Goal: Information Seeking & Learning: Learn about a topic

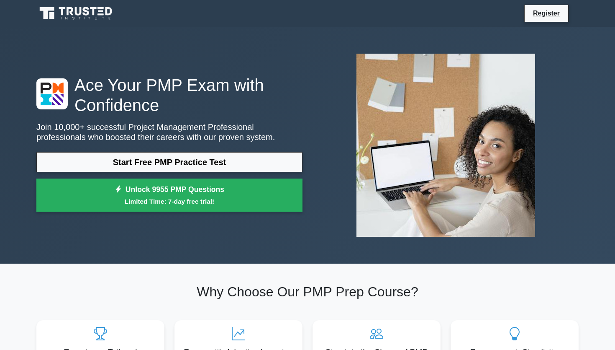
click at [169, 172] on div "Start Free PMP Practice Test Unlock 9955 PMP Questions Limited Time: 7-day free…" at bounding box center [169, 184] width 266 height 64
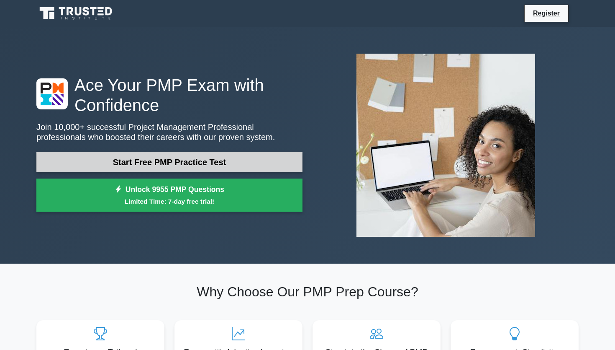
click at [174, 164] on link "Start Free PMP Practice Test" at bounding box center [169, 162] width 266 height 20
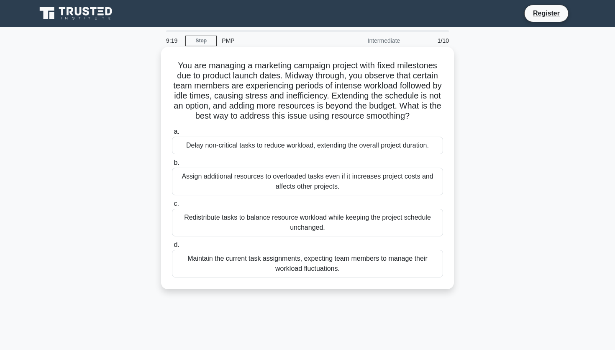
click at [290, 221] on div "Redistribute tasks to balance resource workload while keeping the project sched…" at bounding box center [307, 222] width 271 height 28
click at [172, 206] on input "c. Redistribute tasks to balance resource workload while keeping the project sc…" at bounding box center [172, 203] width 0 height 5
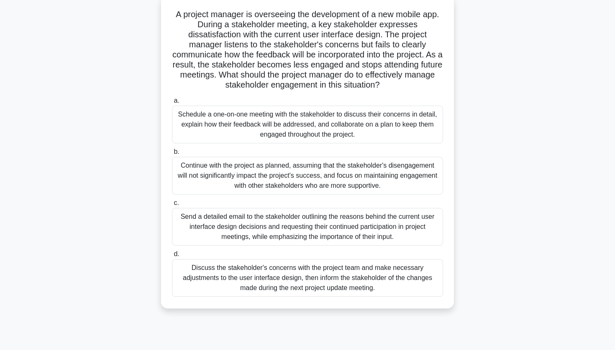
scroll to position [50, 0]
click at [361, 131] on div "Schedule a one-on-one meeting with the stakeholder to discuss their concerns in…" at bounding box center [307, 125] width 271 height 38
click at [172, 104] on input "a. Schedule a one-on-one meeting with the stakeholder to discuss their concerns…" at bounding box center [172, 101] width 0 height 5
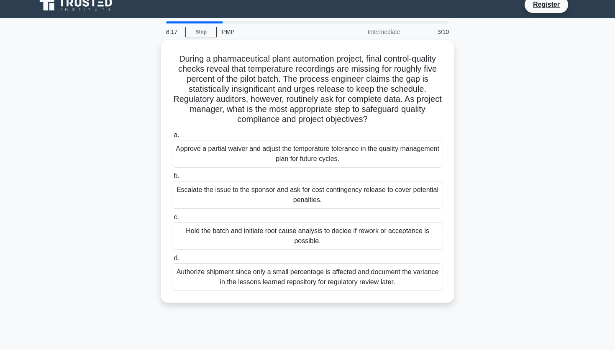
scroll to position [0, 0]
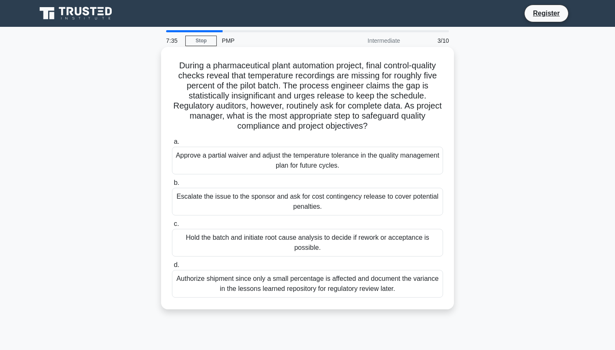
click at [309, 246] on div "Hold the batch and initiate root cause analysis to decide if rework or acceptan…" at bounding box center [307, 243] width 271 height 28
click at [172, 226] on input "c. Hold the batch and initiate root cause analysis to decide if rework or accep…" at bounding box center [172, 223] width 0 height 5
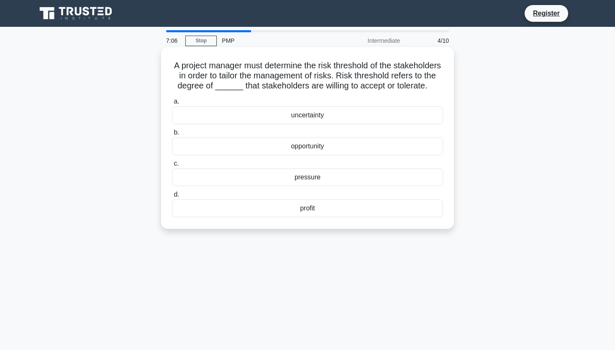
click at [317, 116] on div "uncertainty" at bounding box center [307, 115] width 271 height 18
click at [172, 104] on input "a. uncertainty" at bounding box center [172, 101] width 0 height 5
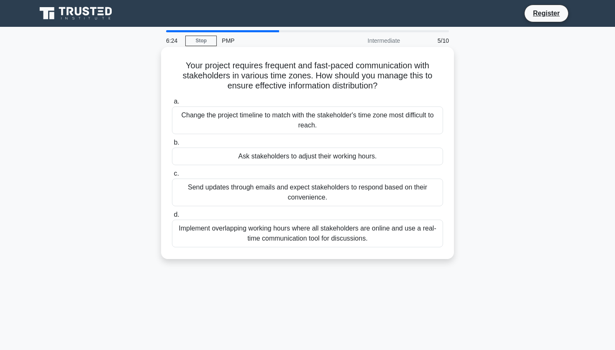
click at [306, 239] on div "Implement overlapping working hours where all stakeholders are online and use a…" at bounding box center [307, 233] width 271 height 28
click at [172, 217] on input "d. Implement overlapping working hours where all stakeholders are online and us…" at bounding box center [172, 214] width 0 height 5
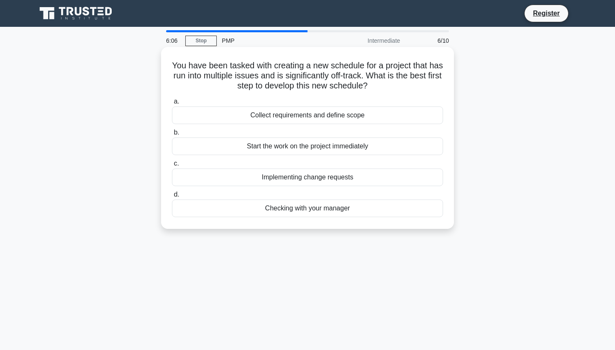
click at [325, 117] on div "Collect requirements and define scope" at bounding box center [307, 115] width 271 height 18
click at [172, 104] on input "a. Collect requirements and define scope" at bounding box center [172, 101] width 0 height 5
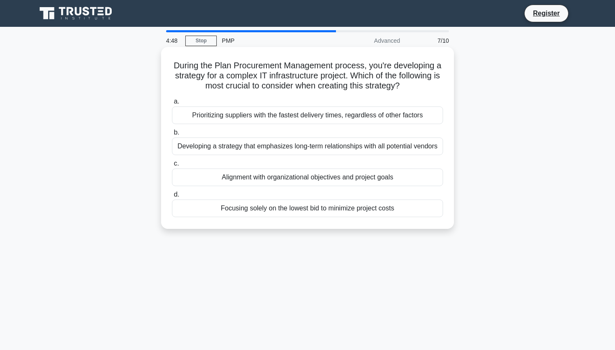
click at [322, 175] on div "Alignment with organizational objectives and project goals" at bounding box center [307, 177] width 271 height 18
click at [172, 166] on input "c. Alignment with organizational objectives and project goals" at bounding box center [172, 163] width 0 height 5
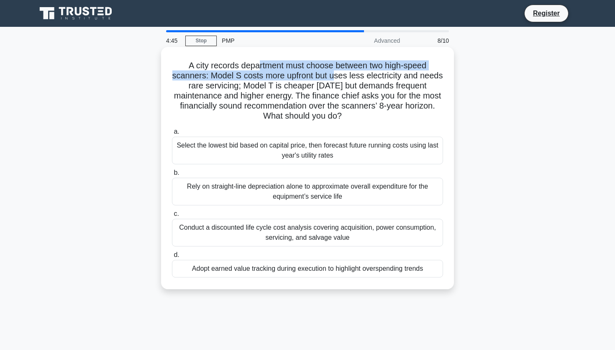
drag, startPoint x: 257, startPoint y: 64, endPoint x: 333, endPoint y: 76, distance: 76.7
click at [333, 76] on h5 "A city records department must choose between two high-speed scanners: Model S …" at bounding box center [307, 90] width 273 height 61
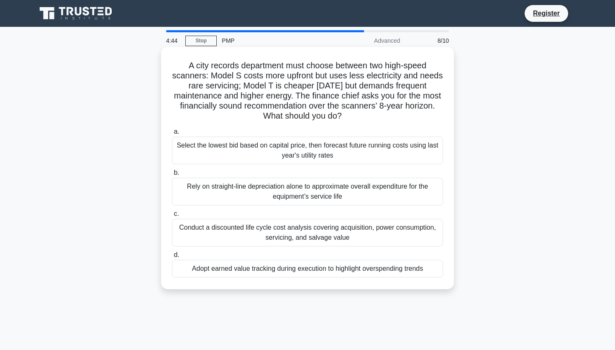
click at [334, 89] on h5 "A city records department must choose between two high-speed scanners: Model S …" at bounding box center [307, 90] width 273 height 61
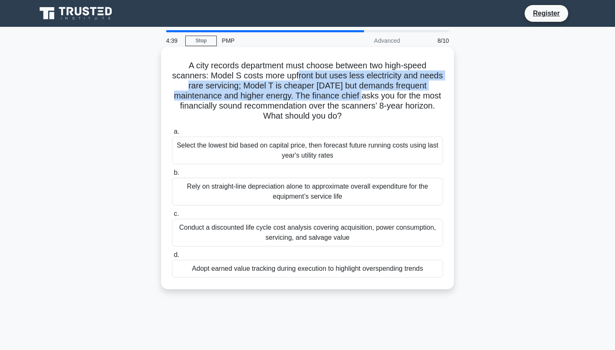
drag, startPoint x: 298, startPoint y: 77, endPoint x: 366, endPoint y: 99, distance: 71.7
click at [366, 99] on h5 "A city records department must choose between two high-speed scanners: Model S …" at bounding box center [307, 90] width 273 height 61
click at [277, 98] on h5 "A city records department must choose between two high-speed scanners: Model S …" at bounding box center [307, 90] width 273 height 61
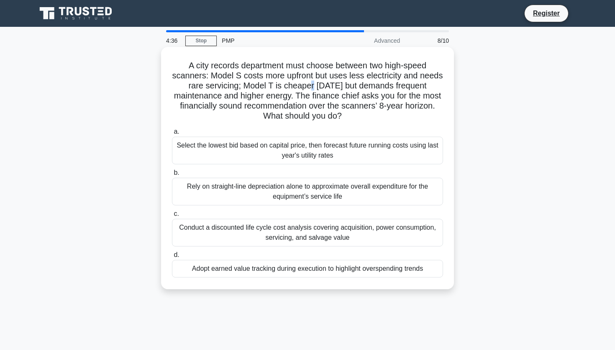
click at [315, 83] on h5 "A city records department must choose between two high-speed scanners: Model S …" at bounding box center [307, 90] width 273 height 61
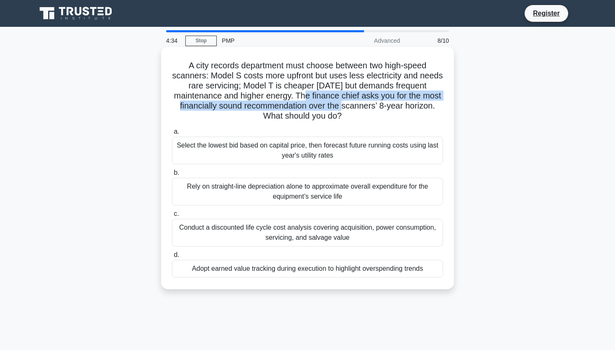
drag, startPoint x: 308, startPoint y: 94, endPoint x: 347, endPoint y: 108, distance: 41.4
click at [347, 108] on h5 "A city records department must choose between two high-speed scanners: Model S …" at bounding box center [307, 90] width 273 height 61
click at [291, 108] on h5 "A city records department must choose between two high-speed scanners: Model S …" at bounding box center [307, 90] width 273 height 61
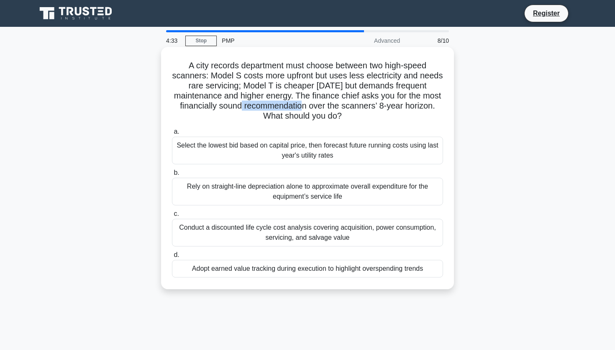
click at [291, 108] on h5 "A city records department must choose between two high-speed scanners: Model S …" at bounding box center [307, 90] width 273 height 61
click at [351, 107] on h5 "A city records department must choose between two high-speed scanners: Model S …" at bounding box center [307, 90] width 273 height 61
click at [270, 245] on div "Conduct a discounted life cycle cost analysis covering acquisition, power consu…" at bounding box center [307, 232] width 271 height 28
click at [172, 216] on input "c. Conduct a discounted life cycle cost analysis covering acquisition, power co…" at bounding box center [172, 213] width 0 height 5
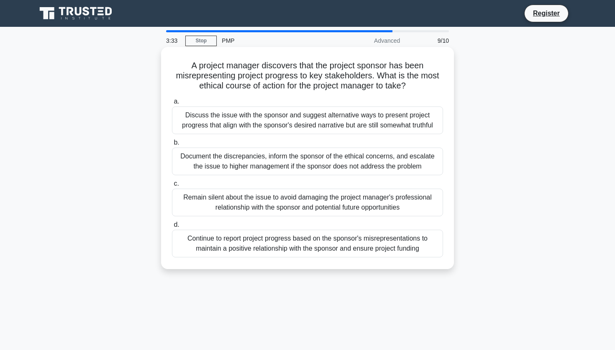
click at [262, 170] on div "Document the discrepancies, inform the sponsor of the ethical concerns, and esc…" at bounding box center [307, 161] width 271 height 28
click at [172, 145] on input "b. Document the discrepancies, inform the sponsor of the ethical concerns, and …" at bounding box center [172, 142] width 0 height 5
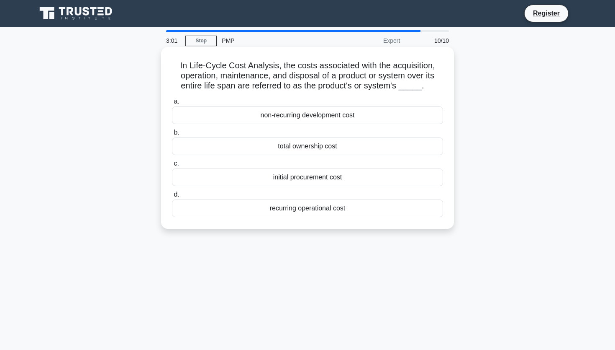
click at [298, 154] on div "total ownership cost" at bounding box center [307, 146] width 271 height 18
click at [172, 135] on input "b. total ownership cost" at bounding box center [172, 132] width 0 height 5
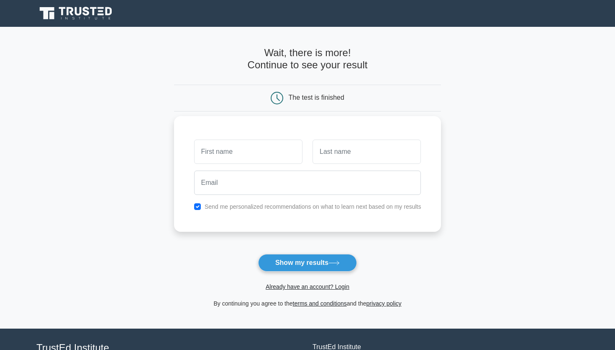
click at [253, 166] on div at bounding box center [248, 151] width 118 height 31
click at [253, 155] on input "text" at bounding box center [248, 151] width 108 height 24
type input "[PERSON_NAME]"
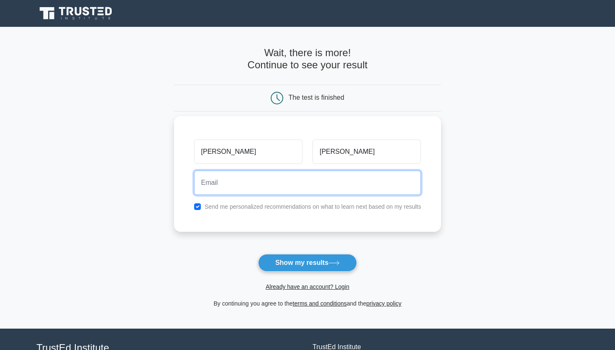
click at [277, 187] on input "email" at bounding box center [307, 182] width 227 height 24
type input "[EMAIL_ADDRESS][DOMAIN_NAME]"
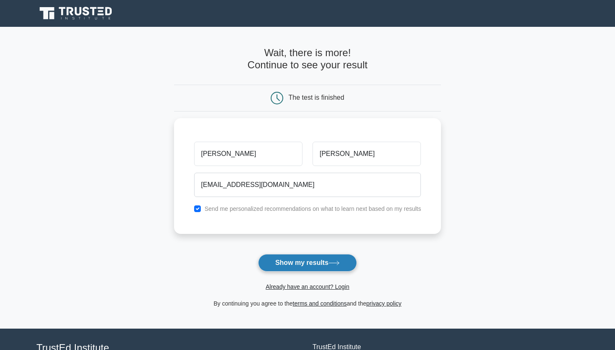
click at [294, 262] on button "Show my results" at bounding box center [307, 263] width 99 height 18
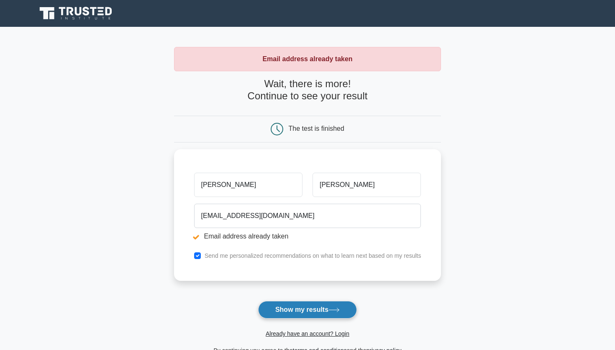
click at [308, 306] on button "Show my results" at bounding box center [307, 310] width 99 height 18
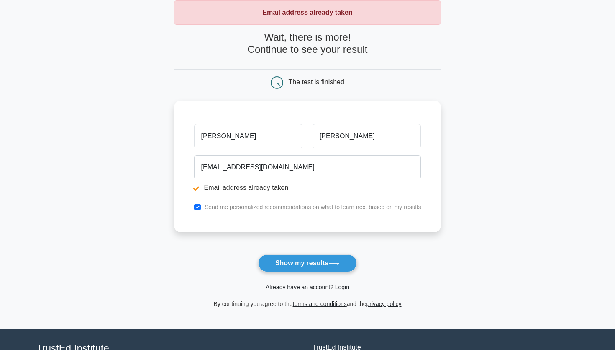
scroll to position [118, 0]
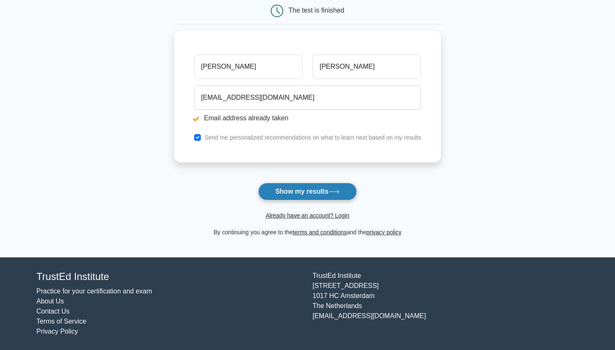
click at [323, 199] on button "Show my results" at bounding box center [307, 191] width 99 height 18
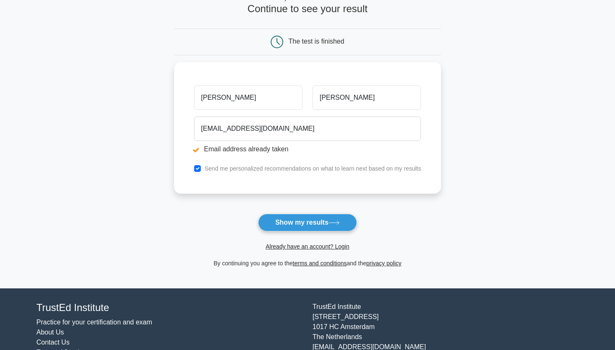
scroll to position [88, 0]
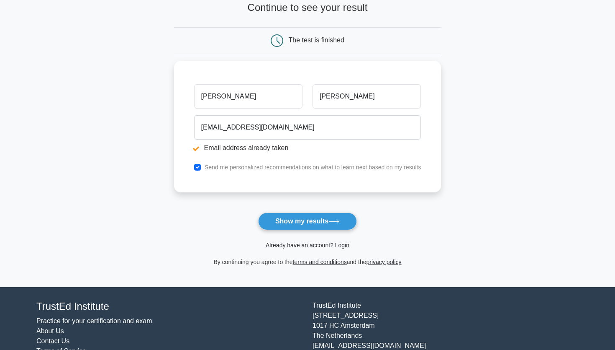
click at [308, 246] on link "Already have an account? Login" at bounding box center [308, 245] width 84 height 7
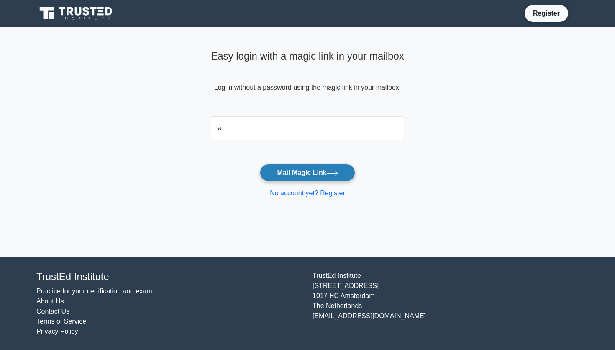
type input "anushreekesharwani06@gmail.com"
click at [318, 173] on button "Mail Magic Link" at bounding box center [307, 173] width 95 height 18
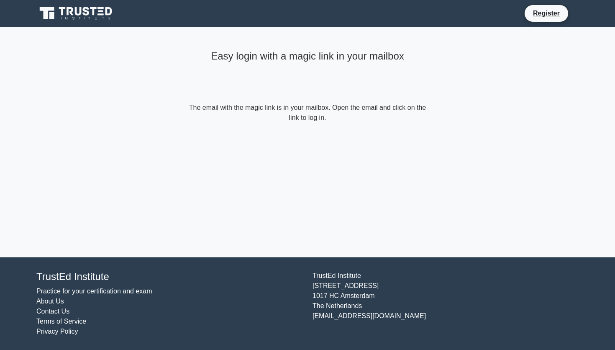
click at [318, 173] on div "Easy login with a magic link in your mailbox The email with the magic link is i…" at bounding box center [307, 142] width 251 height 230
click at [533, 16] on link "Register" at bounding box center [546, 13] width 37 height 10
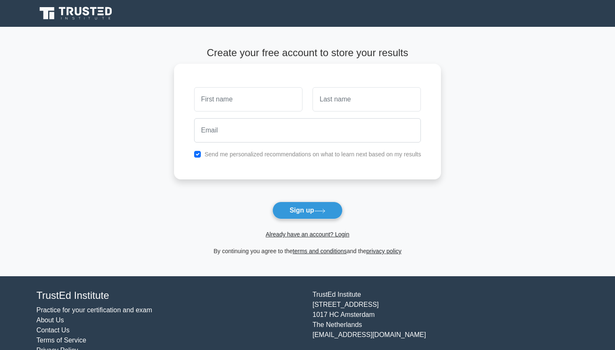
click at [262, 109] on input "text" at bounding box center [248, 99] width 108 height 24
type input "[PERSON_NAME]"
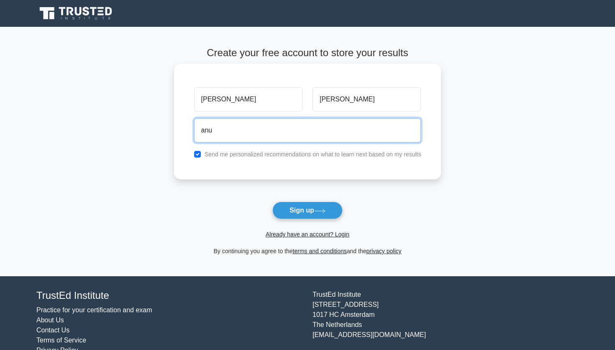
type input "[EMAIL_ADDRESS][DOMAIN_NAME]"
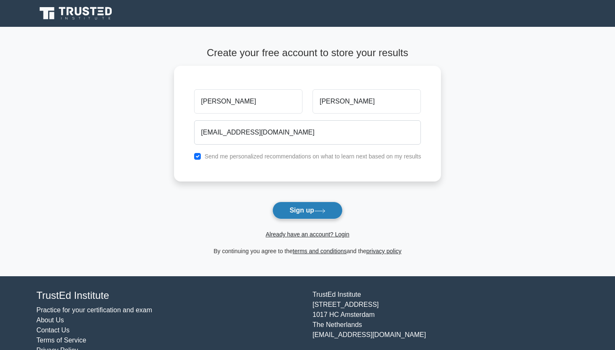
click at [289, 204] on button "Sign up" at bounding box center [307, 210] width 70 height 18
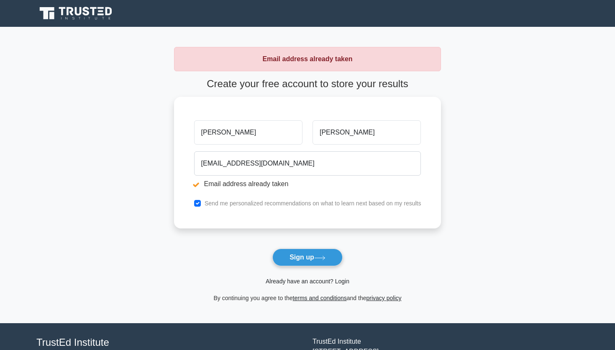
click at [306, 283] on link "Already have an account? Login" at bounding box center [308, 281] width 84 height 7
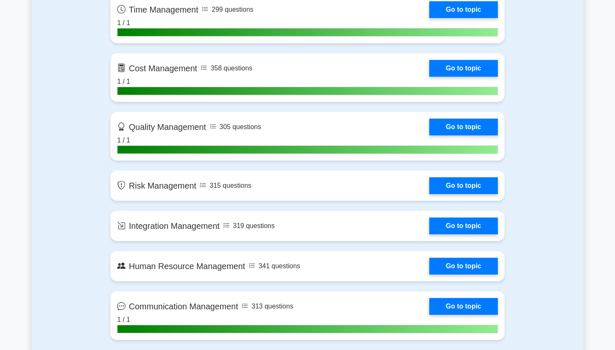
scroll to position [543, 0]
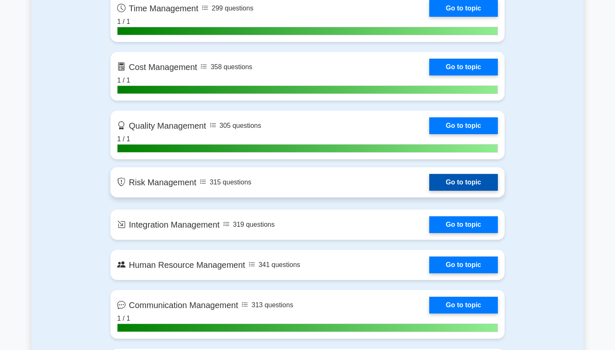
click at [429, 190] on link "Go to topic" at bounding box center [463, 182] width 69 height 17
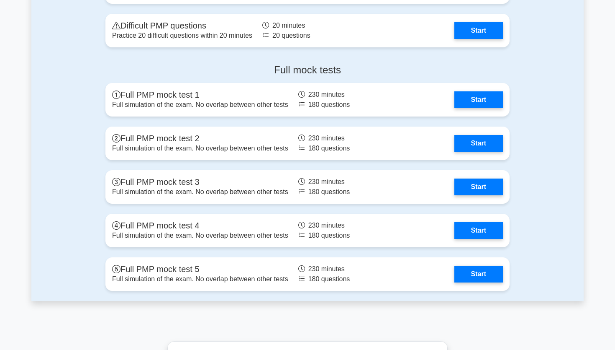
scroll to position [2566, 0]
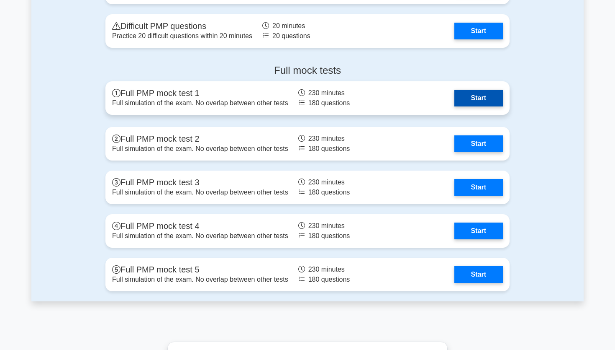
click at [468, 95] on link "Start" at bounding box center [479, 98] width 49 height 17
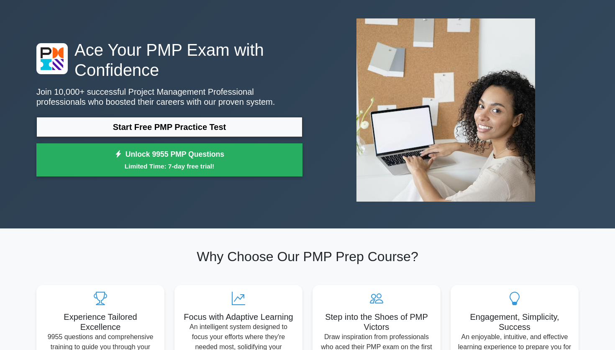
scroll to position [27, 0]
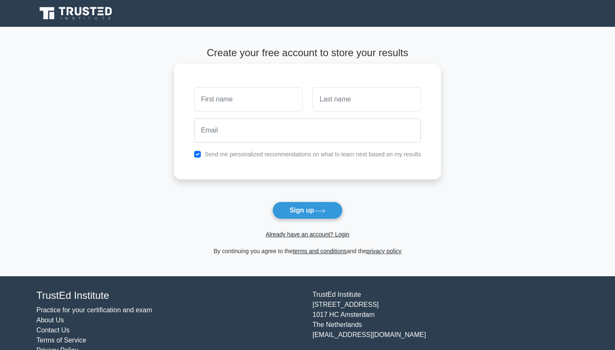
click at [248, 111] on input "text" at bounding box center [248, 99] width 108 height 24
type input "[PERSON_NAME]"
click at [350, 96] on input "text" at bounding box center [367, 99] width 108 height 24
type input "?"
type input "K"
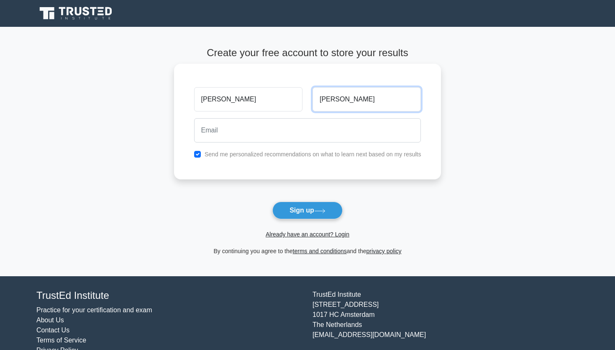
click at [328, 101] on input "[PERSON_NAME]" at bounding box center [367, 99] width 108 height 24
type input "[PERSON_NAME]"
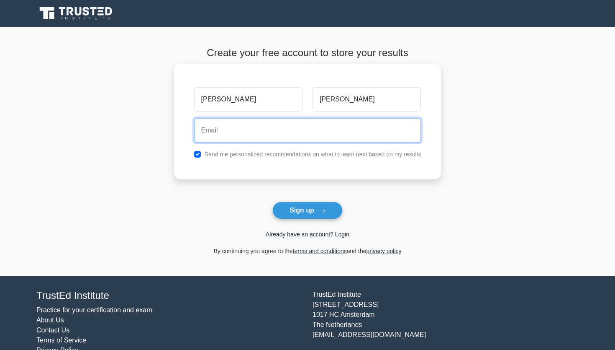
click at [273, 133] on input "email" at bounding box center [307, 130] width 227 height 24
type input "[EMAIL_ADDRESS][DOMAIN_NAME]"
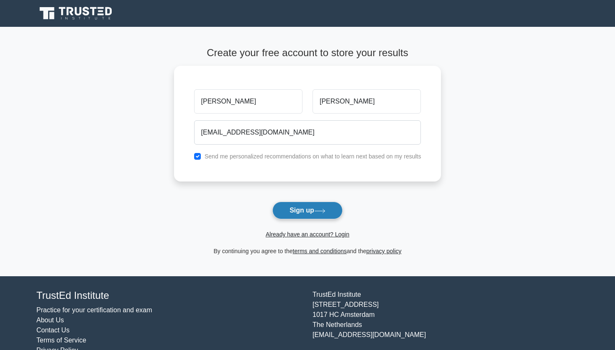
click at [298, 209] on button "Sign up" at bounding box center [307, 210] width 70 height 18
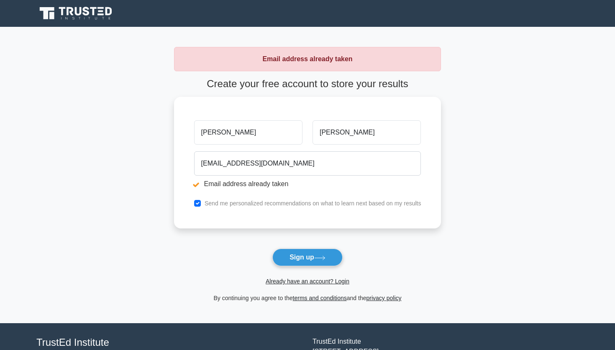
click at [366, 275] on div "Already have an account? Login" at bounding box center [307, 276] width 267 height 20
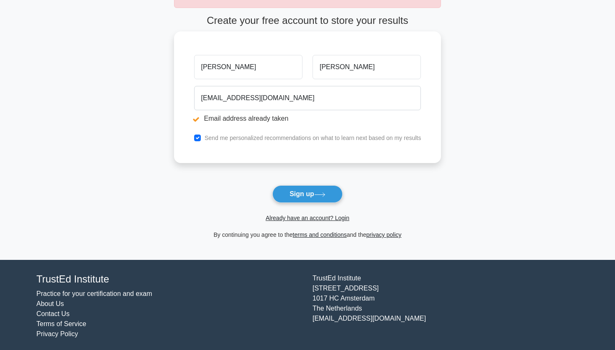
scroll to position [64, 0]
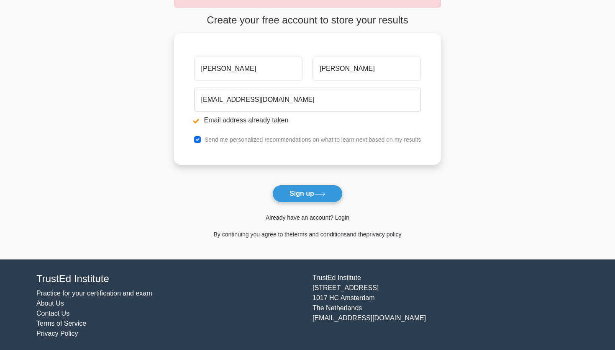
click at [303, 219] on link "Already have an account? Login" at bounding box center [308, 217] width 84 height 7
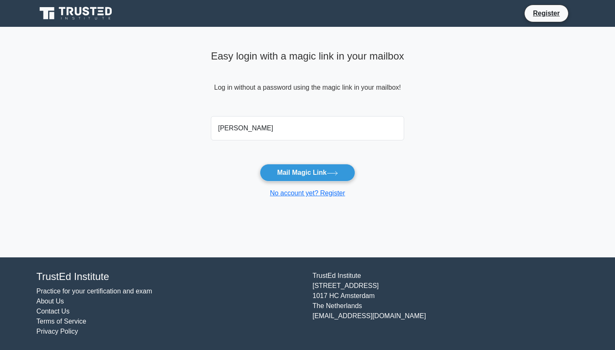
type input "[EMAIL_ADDRESS][DOMAIN_NAME]"
click at [298, 176] on button "Mail Magic Link" at bounding box center [307, 173] width 95 height 18
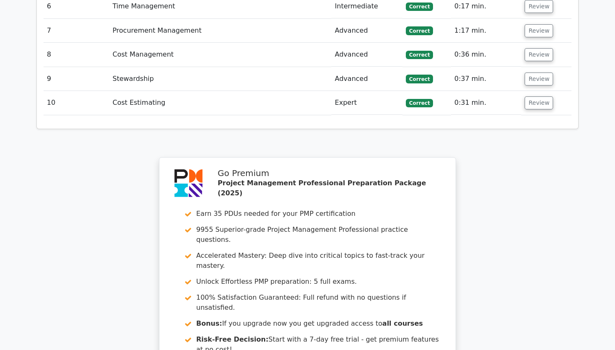
scroll to position [1529, 0]
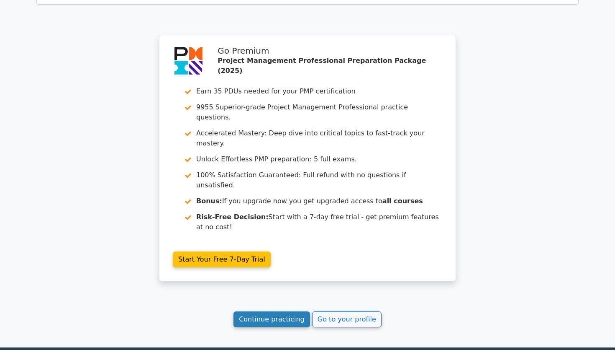
click at [272, 311] on link "Continue practicing" at bounding box center [272, 319] width 77 height 16
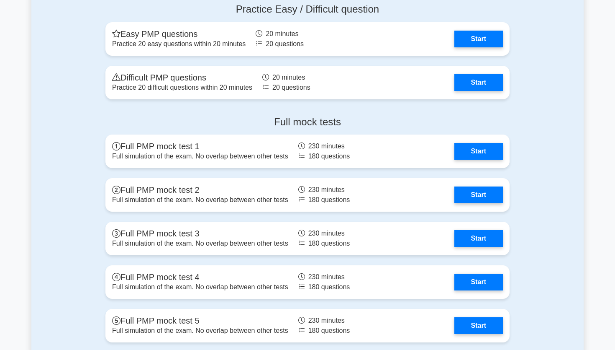
scroll to position [2822, 0]
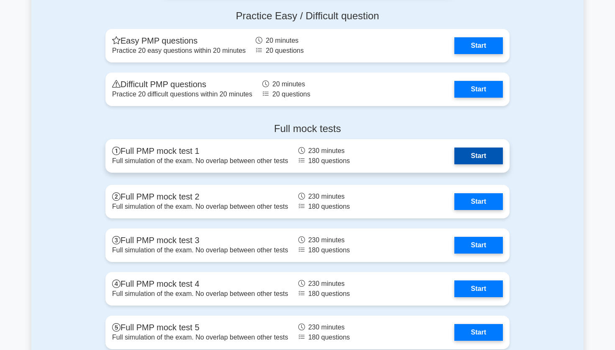
click at [455, 158] on link "Start" at bounding box center [479, 155] width 49 height 17
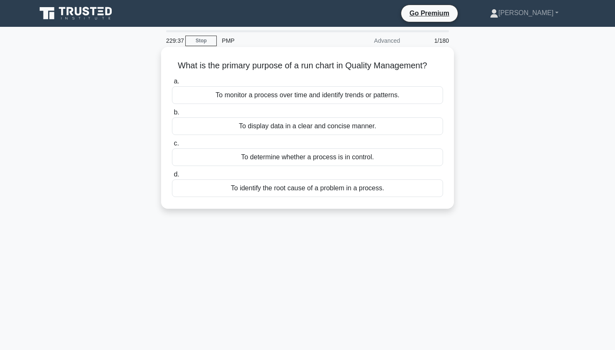
click at [303, 164] on div "To determine whether a process is in control." at bounding box center [307, 157] width 271 height 18
click at [172, 146] on input "c. To determine whether a process is in control." at bounding box center [172, 143] width 0 height 5
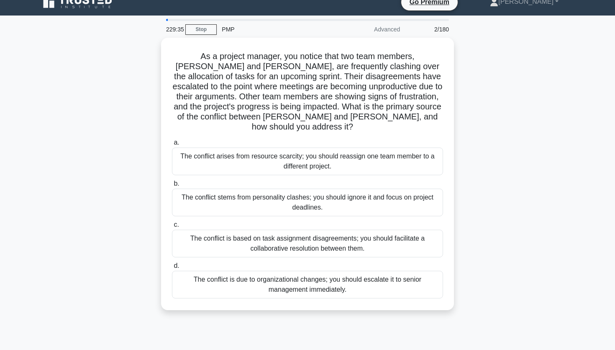
scroll to position [13, 0]
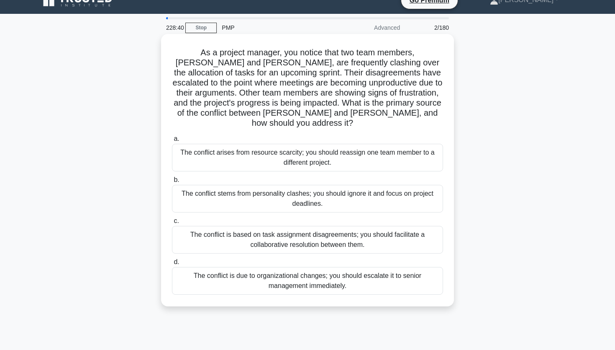
click at [307, 233] on div "The conflict is based on task assignment disagreements; you should facilitate a…" at bounding box center [307, 240] width 271 height 28
click at [172, 224] on input "c. The conflict is based on task assignment disagreements; you should facilitat…" at bounding box center [172, 220] width 0 height 5
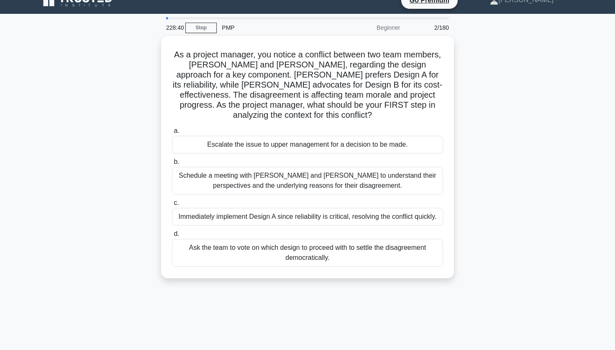
scroll to position [0, 0]
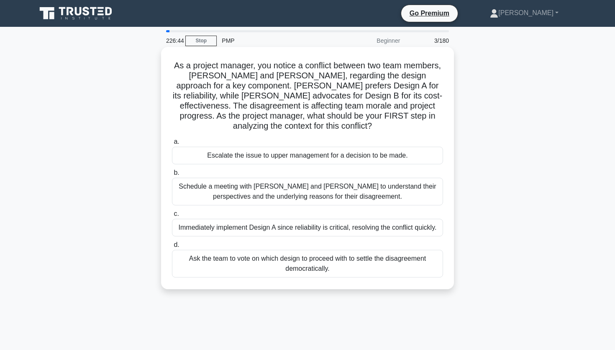
click at [310, 181] on div "Schedule a meeting with Sarah and John to understand their perspectives and the…" at bounding box center [307, 191] width 271 height 28
click at [172, 175] on input "b. Schedule a meeting with Sarah and John to understand their perspectives and …" at bounding box center [172, 172] width 0 height 5
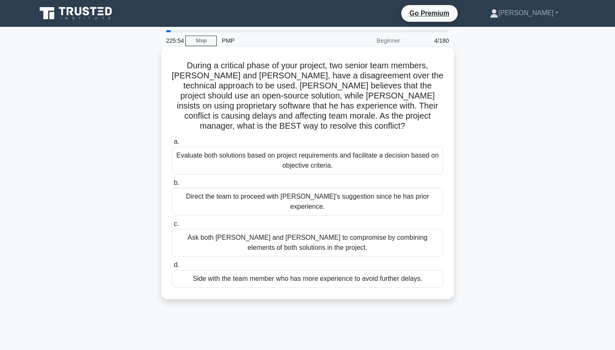
click at [319, 160] on div "Evaluate both solutions based on project requirements and facilitate a decision…" at bounding box center [307, 160] width 271 height 28
click at [172, 144] on input "a. Evaluate both solutions based on project requirements and facilitate a decis…" at bounding box center [172, 141] width 0 height 5
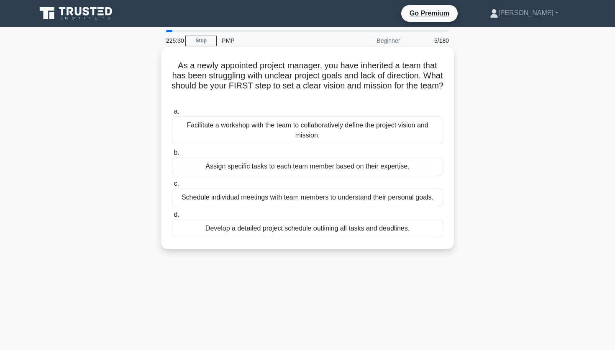
click at [339, 126] on div "Facilitate a workshop with the team to collaboratively define the project visio…" at bounding box center [307, 130] width 271 height 28
click at [172, 114] on input "a. Facilitate a workshop with the team to collaboratively define the project vi…" at bounding box center [172, 111] width 0 height 5
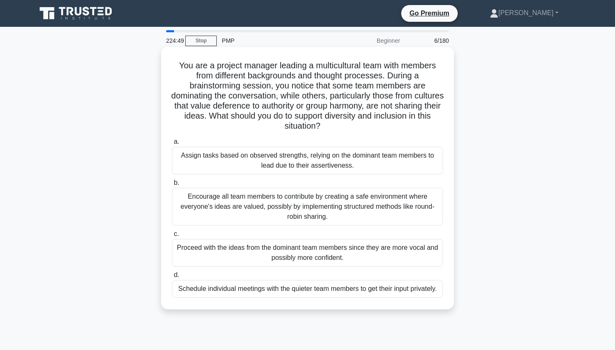
click at [306, 210] on div "Encourage all team members to contribute by creating a safe environment where e…" at bounding box center [307, 207] width 271 height 38
click at [172, 185] on input "b. Encourage all team members to contribute by creating a safe environment wher…" at bounding box center [172, 182] width 0 height 5
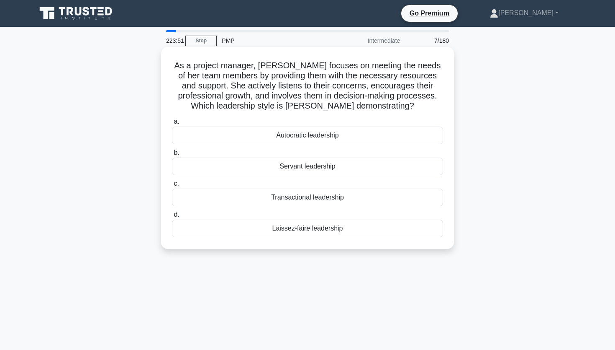
drag, startPoint x: 350, startPoint y: 229, endPoint x: 279, endPoint y: 222, distance: 71.9
click at [279, 222] on div "Laissez-faire leadership" at bounding box center [307, 228] width 271 height 18
copy div "Laissez-faire leadership"
click at [321, 200] on div "Transactional leadership" at bounding box center [307, 197] width 271 height 18
click at [172, 186] on input "c. Transactional leadership" at bounding box center [172, 183] width 0 height 5
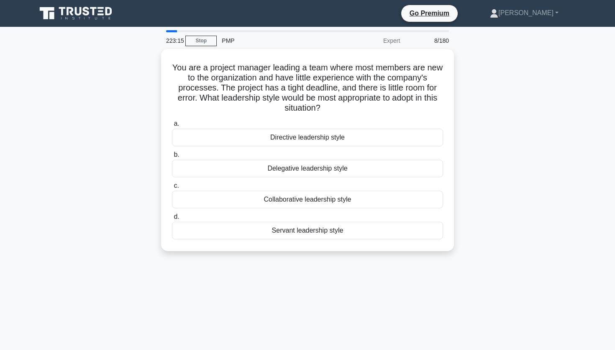
click at [321, 200] on div "Collaborative leadership style" at bounding box center [307, 199] width 271 height 18
click at [172, 188] on input "c. Collaborative leadership style" at bounding box center [172, 185] width 0 height 5
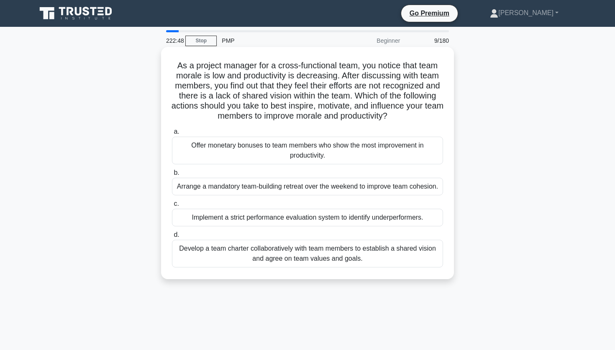
click at [313, 249] on div "Develop a team charter collaboratively with team members to establish a shared …" at bounding box center [307, 253] width 271 height 28
click at [172, 237] on input "d. Develop a team charter collaboratively with team members to establish a shar…" at bounding box center [172, 234] width 0 height 5
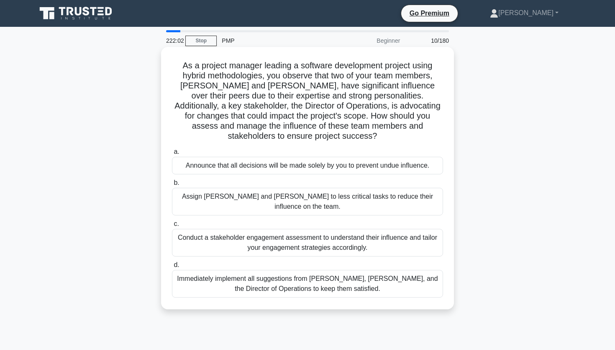
click at [278, 229] on div "Conduct a stakeholder engagement assessment to understand their influence and t…" at bounding box center [307, 243] width 271 height 28
click at [172, 222] on input "c. Conduct a stakeholder engagement assessment to understand their influence an…" at bounding box center [172, 223] width 0 height 5
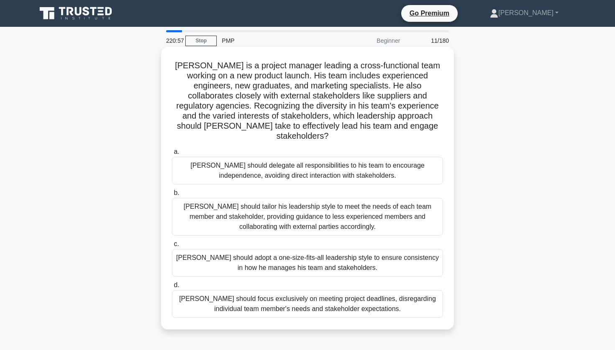
click at [284, 203] on div "John should tailor his leadership style to meet the needs of each team member a…" at bounding box center [307, 217] width 271 height 38
click at [172, 195] on input "b. John should tailor his leadership style to meet the needs of each team membe…" at bounding box center [172, 192] width 0 height 5
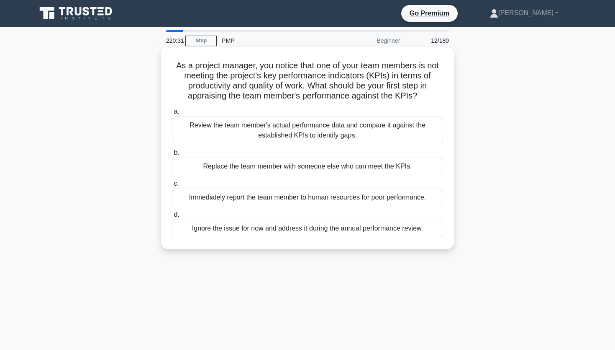
click at [365, 124] on div "Review the team member's actual performance data and compare it against the est…" at bounding box center [307, 130] width 271 height 28
click at [172, 114] on input "a. Review the team member's actual performance data and compare it against the …" at bounding box center [172, 111] width 0 height 5
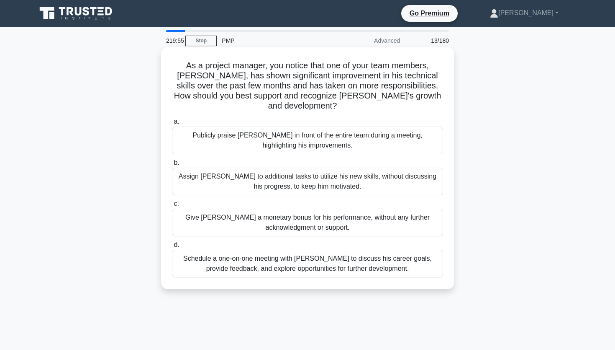
click at [351, 262] on div "Schedule a one-on-one meeting with Alex to discuss his career goals, provide fe…" at bounding box center [307, 263] width 271 height 28
click at [172, 247] on input "d. Schedule a one-on-one meeting with Alex to discuss his career goals, provide…" at bounding box center [172, 244] width 0 height 5
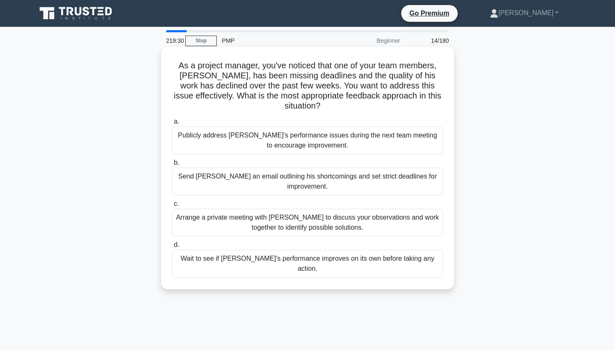
click at [294, 208] on div "Arrange a private meeting with Alex to discuss your observations and work toget…" at bounding box center [307, 222] width 271 height 28
click at [172, 206] on input "c. Arrange a private meeting with Alex to discuss your observations and work to…" at bounding box center [172, 203] width 0 height 5
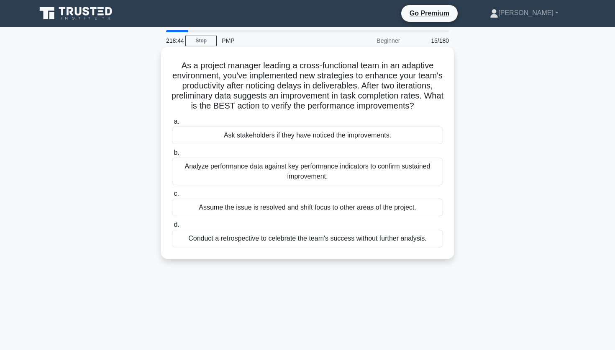
click at [314, 169] on div "Analyze performance data against key performance indicators to confirm sustaine…" at bounding box center [307, 171] width 271 height 28
click at [172, 155] on input "b. Analyze performance data against key performance indicators to confirm susta…" at bounding box center [172, 152] width 0 height 5
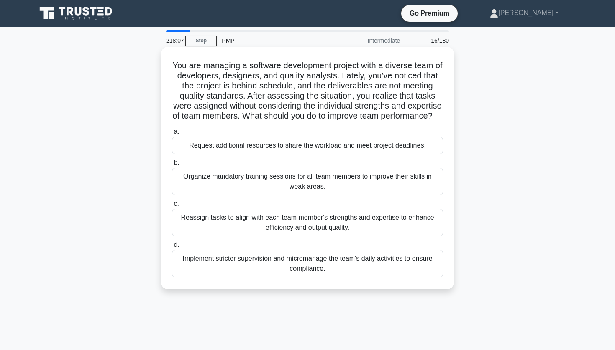
click at [333, 236] on div "Reassign tasks to align with each team member's strengths and expertise to enha…" at bounding box center [307, 222] width 271 height 28
click at [172, 206] on input "c. Reassign tasks to align with each team member's strengths and expertise to e…" at bounding box center [172, 203] width 0 height 5
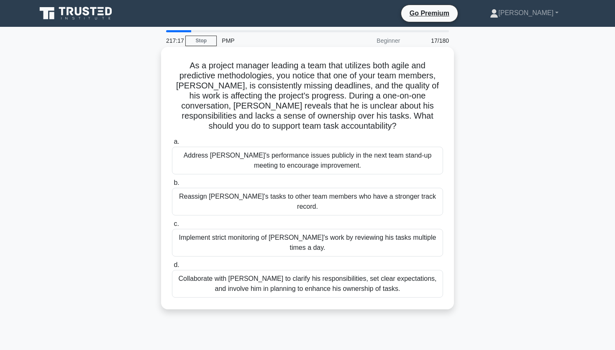
click at [354, 270] on div "Collaborate with Alex to clarify his responsibilities, set clear expectations, …" at bounding box center [307, 284] width 271 height 28
click at [172, 262] on input "d. Collaborate with Alex to clarify his responsibilities, set clear expectation…" at bounding box center [172, 264] width 0 height 5
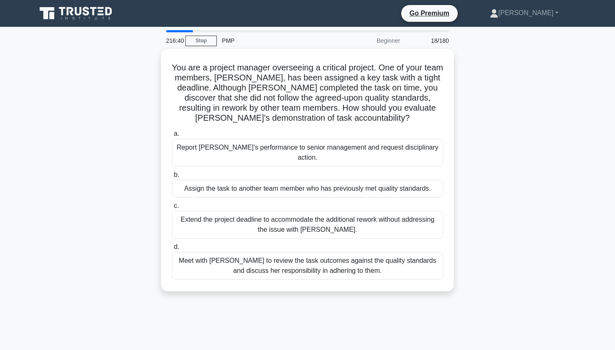
click at [354, 259] on div "Meet with Priya to review the task outcomes against the quality standards and d…" at bounding box center [307, 266] width 271 height 28
click at [172, 249] on input "d. Meet with Priya to review the task outcomes against the quality standards an…" at bounding box center [172, 246] width 0 height 5
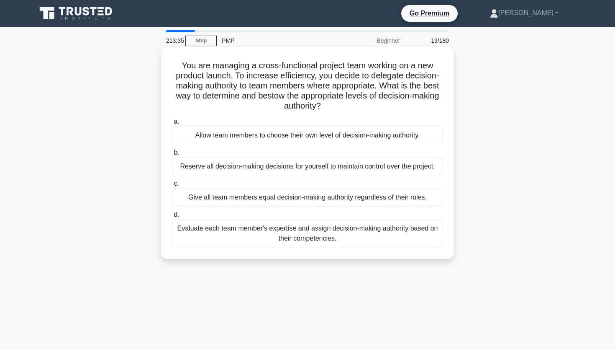
click at [352, 245] on div "Evaluate each team member's expertise and assign decision-making authority base…" at bounding box center [307, 233] width 271 height 28
click at [172, 217] on input "d. Evaluate each team member's expertise and assign decision-making authority b…" at bounding box center [172, 214] width 0 height 5
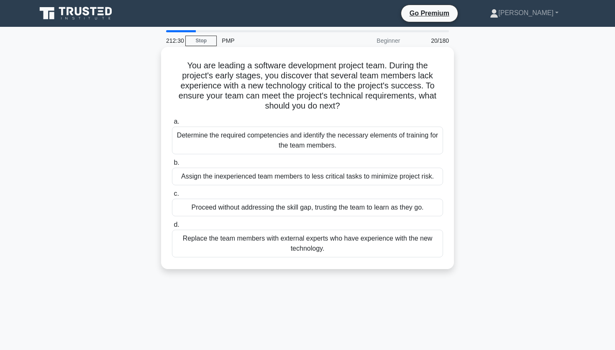
click at [334, 146] on div "Determine the required competencies and identify the necessary elements of trai…" at bounding box center [307, 140] width 271 height 28
click at [172, 124] on input "a. Determine the required competencies and identify the necessary elements of t…" at bounding box center [172, 121] width 0 height 5
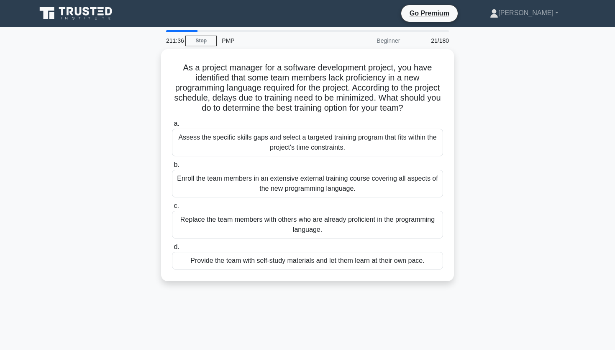
click at [334, 146] on div "Assess the specific skills gaps and select a targeted training program that fit…" at bounding box center [307, 143] width 271 height 28
click at [172, 126] on input "a. Assess the specific skills gaps and select a targeted training program that …" at bounding box center [172, 123] width 0 height 5
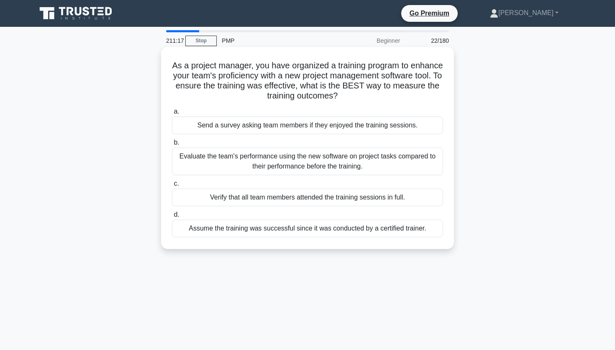
click at [333, 159] on div "Evaluate the team's performance using the new software on project tasks compare…" at bounding box center [307, 161] width 271 height 28
click at [172, 145] on input "b. Evaluate the team's performance using the new software on project tasks comp…" at bounding box center [172, 142] width 0 height 5
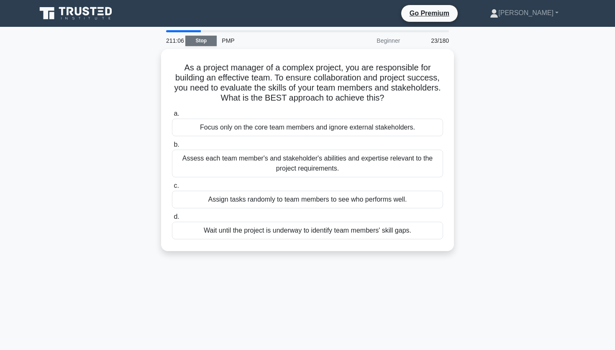
click at [205, 39] on link "Stop" at bounding box center [200, 41] width 31 height 10
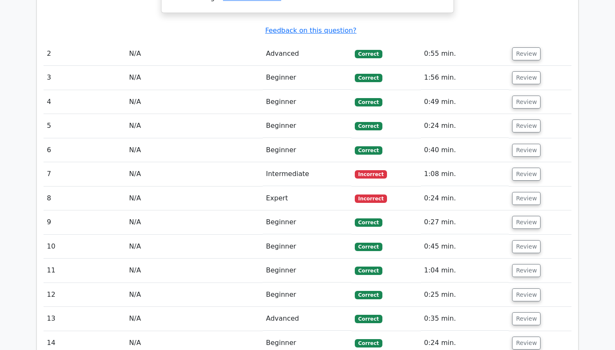
scroll to position [970, 0]
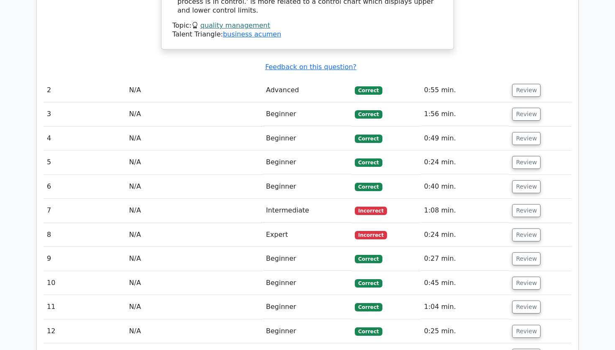
click at [509, 198] on td "Review" at bounding box center [540, 210] width 63 height 24
click at [519, 204] on button "Review" at bounding box center [526, 210] width 28 height 13
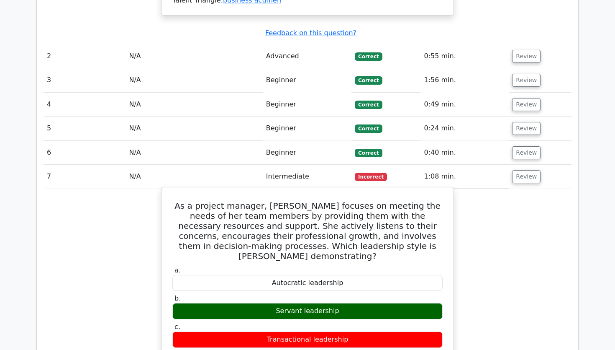
scroll to position [1003, 0]
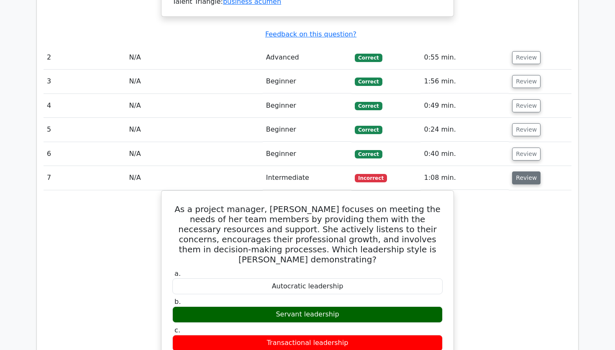
click at [525, 171] on button "Review" at bounding box center [526, 177] width 28 height 13
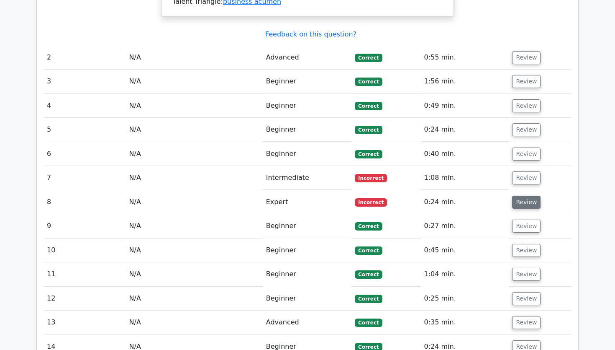
click at [529, 195] on button "Review" at bounding box center [526, 201] width 28 height 13
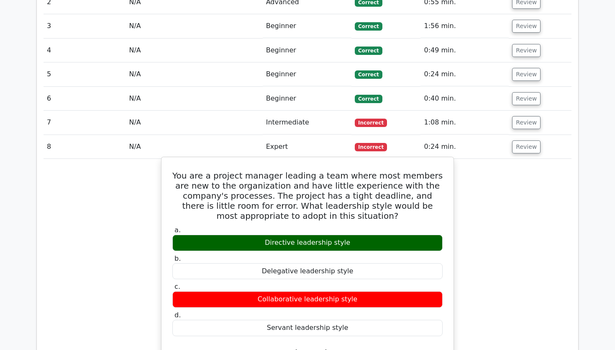
scroll to position [1055, 0]
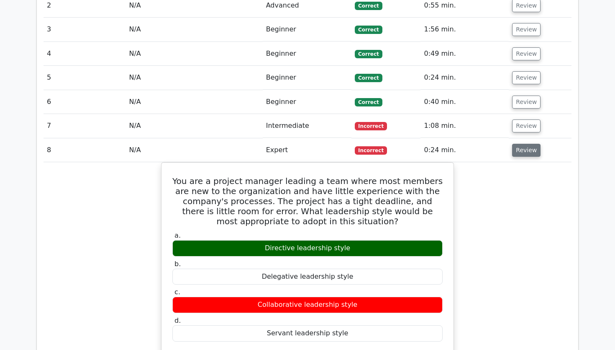
click at [524, 144] on button "Review" at bounding box center [526, 150] width 28 height 13
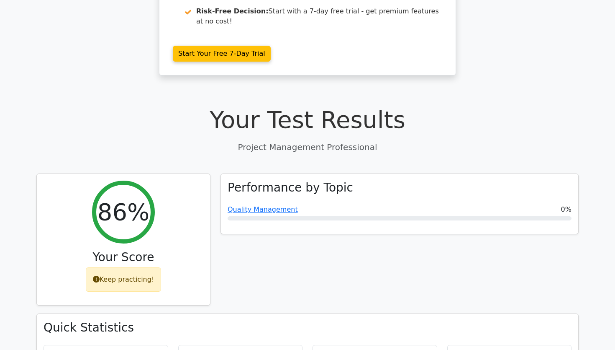
scroll to position [0, 0]
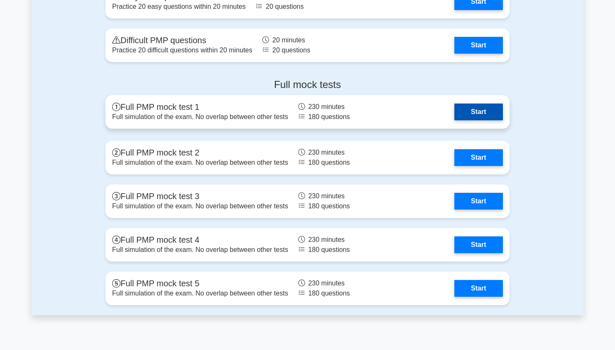
scroll to position [2866, 0]
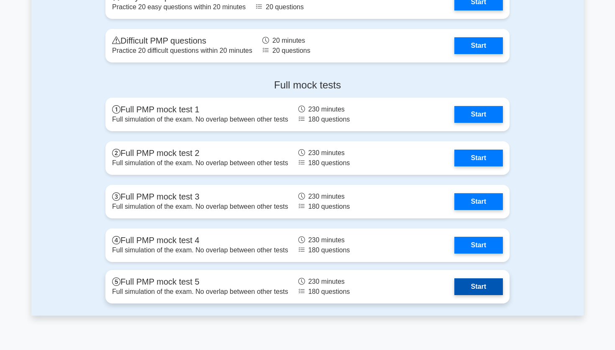
click at [479, 287] on link "Start" at bounding box center [479, 286] width 49 height 17
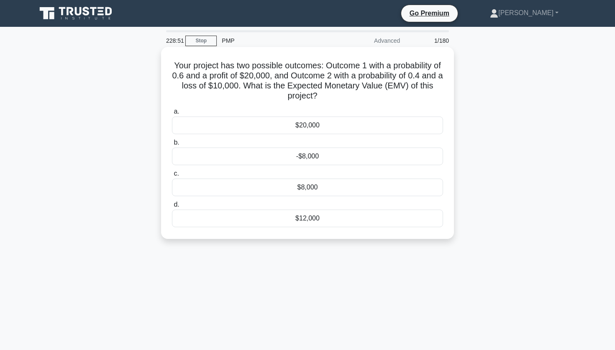
drag, startPoint x: 324, startPoint y: 95, endPoint x: 175, endPoint y: 67, distance: 151.5
click at [175, 67] on h5 "Your project has two possible outcomes: Outcome 1 with a probability of 0.6 and…" at bounding box center [307, 80] width 273 height 41
copy h5 "Your project has two possible outcomes: Outcome 1 with a probability of 0.6 and…"
click at [293, 189] on div "$8,000" at bounding box center [307, 187] width 271 height 18
click at [172, 176] on input "c. $8,000" at bounding box center [172, 173] width 0 height 5
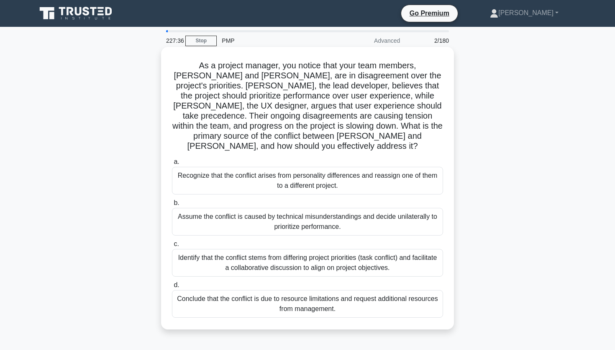
click at [340, 260] on div "Identify that the conflict stems from differing project priorities (task confli…" at bounding box center [307, 263] width 271 height 28
click at [172, 247] on input "c. Identify that the conflict stems from differing project priorities (task con…" at bounding box center [172, 243] width 0 height 5
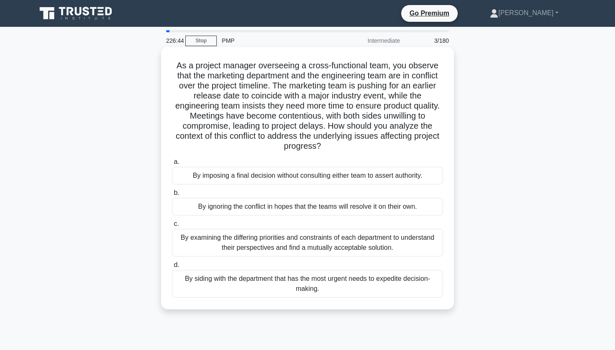
click at [344, 247] on div "By examining the differing priorities and constraints of each department to und…" at bounding box center [307, 243] width 271 height 28
click at [172, 226] on input "c. By examining the differing priorities and constraints of each department to …" at bounding box center [172, 223] width 0 height 5
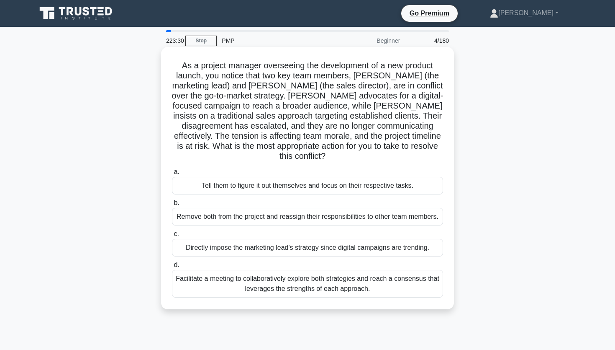
click at [339, 270] on div "Facilitate a meeting to collaboratively explore both strategies and reach a con…" at bounding box center [307, 284] width 271 height 28
click at [172, 267] on input "d. Facilitate a meeting to collaboratively explore both strategies and reach a …" at bounding box center [172, 264] width 0 height 5
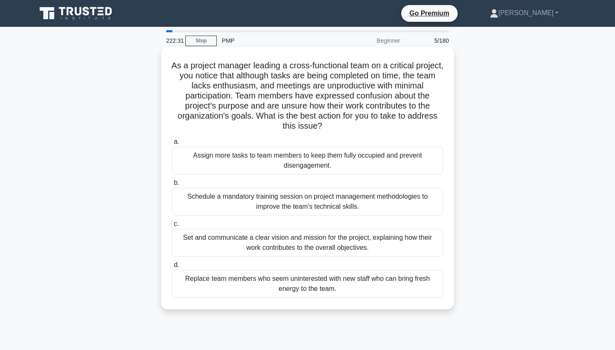
click at [279, 244] on div "Set and communicate a clear vision and mission for the project, explaining how …" at bounding box center [307, 243] width 271 height 28
click at [172, 226] on input "c. Set and communicate a clear vision and mission for the project, explaining h…" at bounding box center [172, 223] width 0 height 5
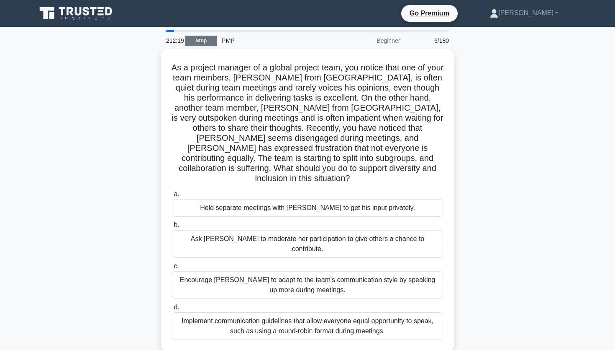
click at [213, 42] on link "Stop" at bounding box center [200, 41] width 31 height 10
